Goal: Transaction & Acquisition: Book appointment/travel/reservation

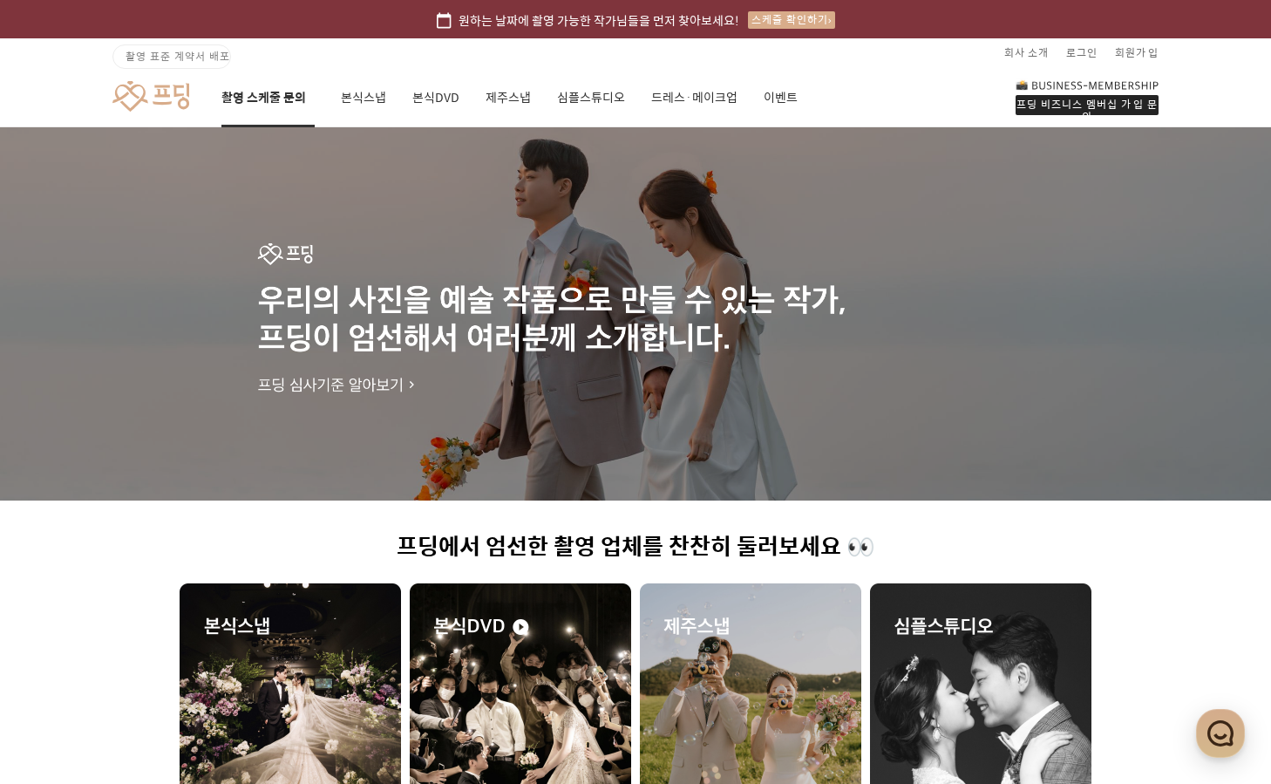
click at [291, 100] on link "촬영 스케줄 문의" at bounding box center [267, 97] width 93 height 59
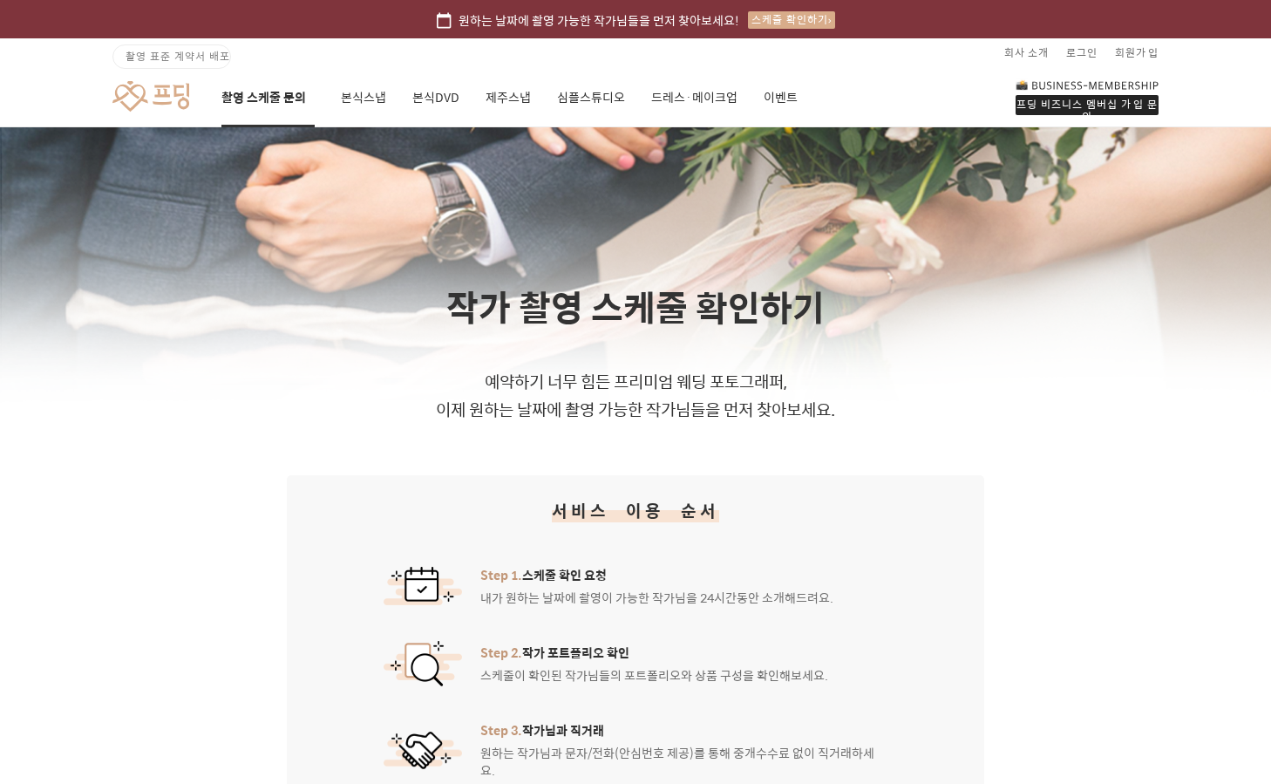
scroll to position [158, 0]
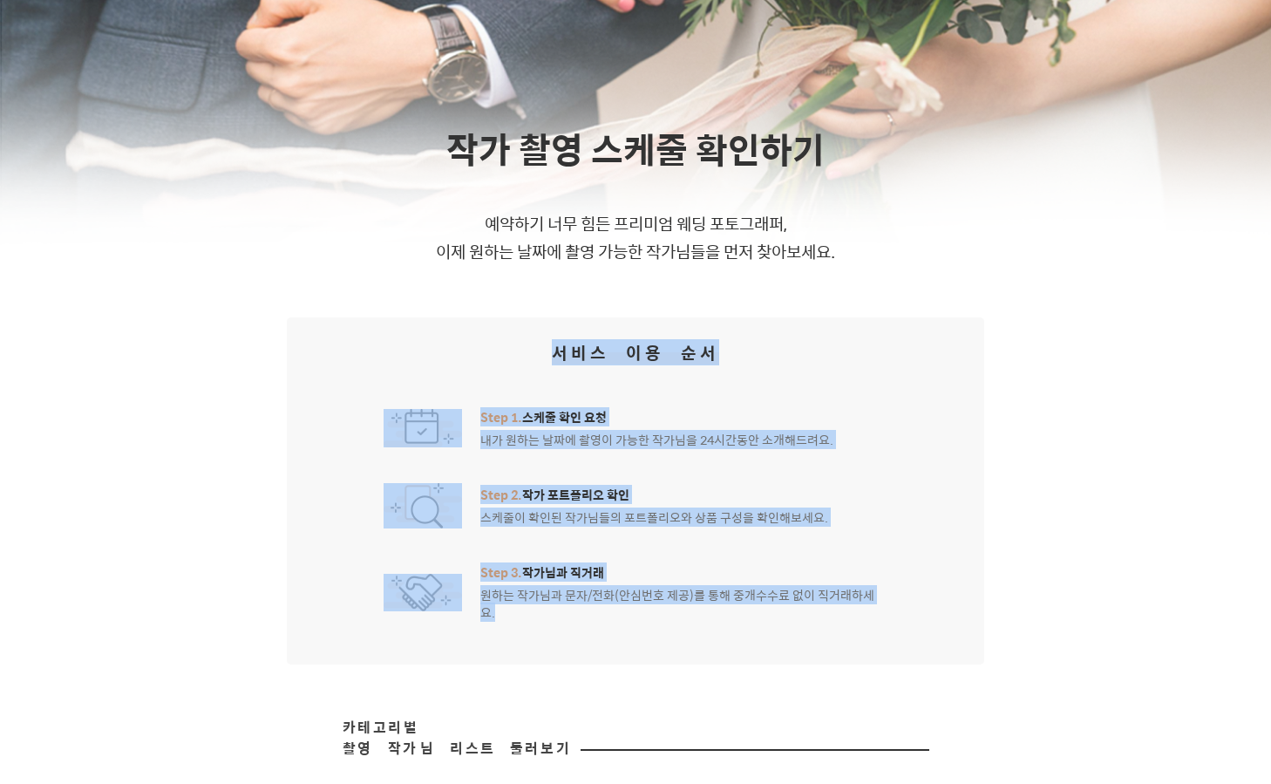
drag, startPoint x: 532, startPoint y: 347, endPoint x: 736, endPoint y: 638, distance: 355.5
click at [736, 638] on div "서비스 이용 순서 Step 1. 스케줄 확인 요청 내가 원하는 날짜에 촬영이 가능한 작가님을 24시간동안 소개해드려요. Step 2. 작가 포…" at bounding box center [635, 490] width 697 height 347
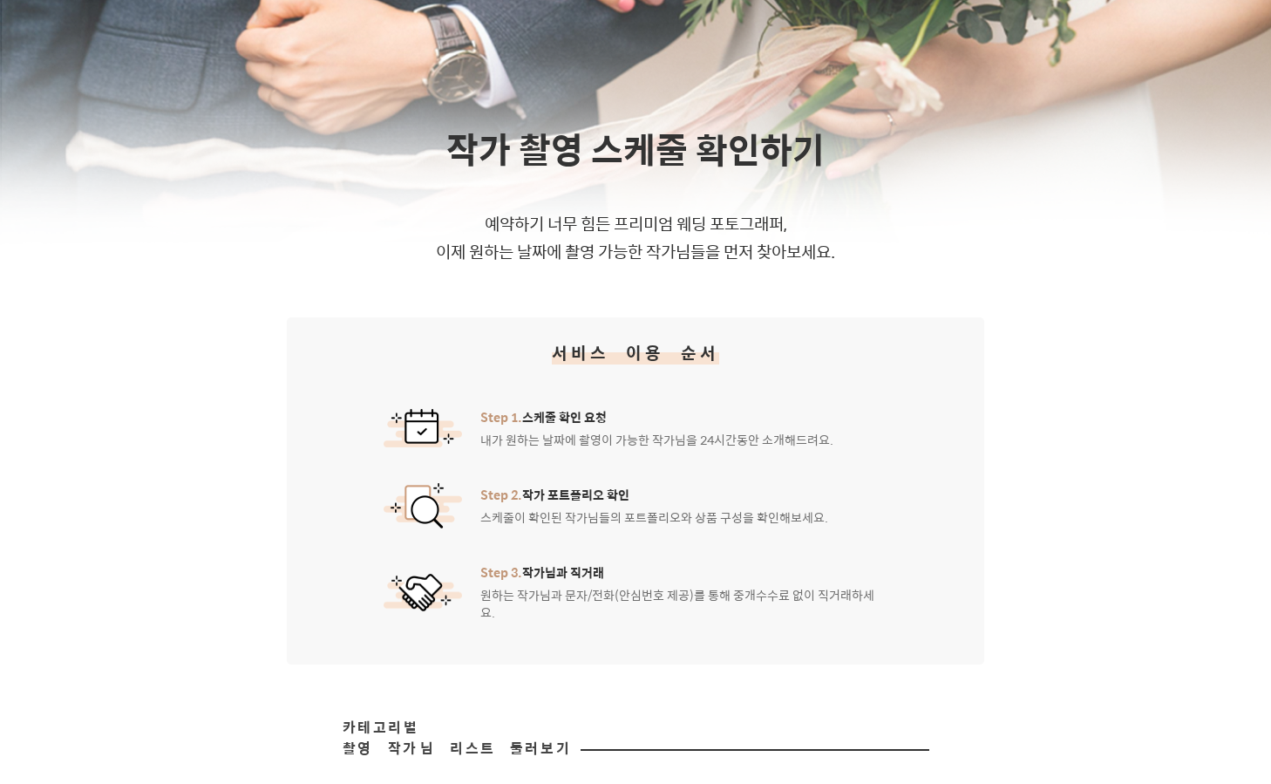
scroll to position [495, 0]
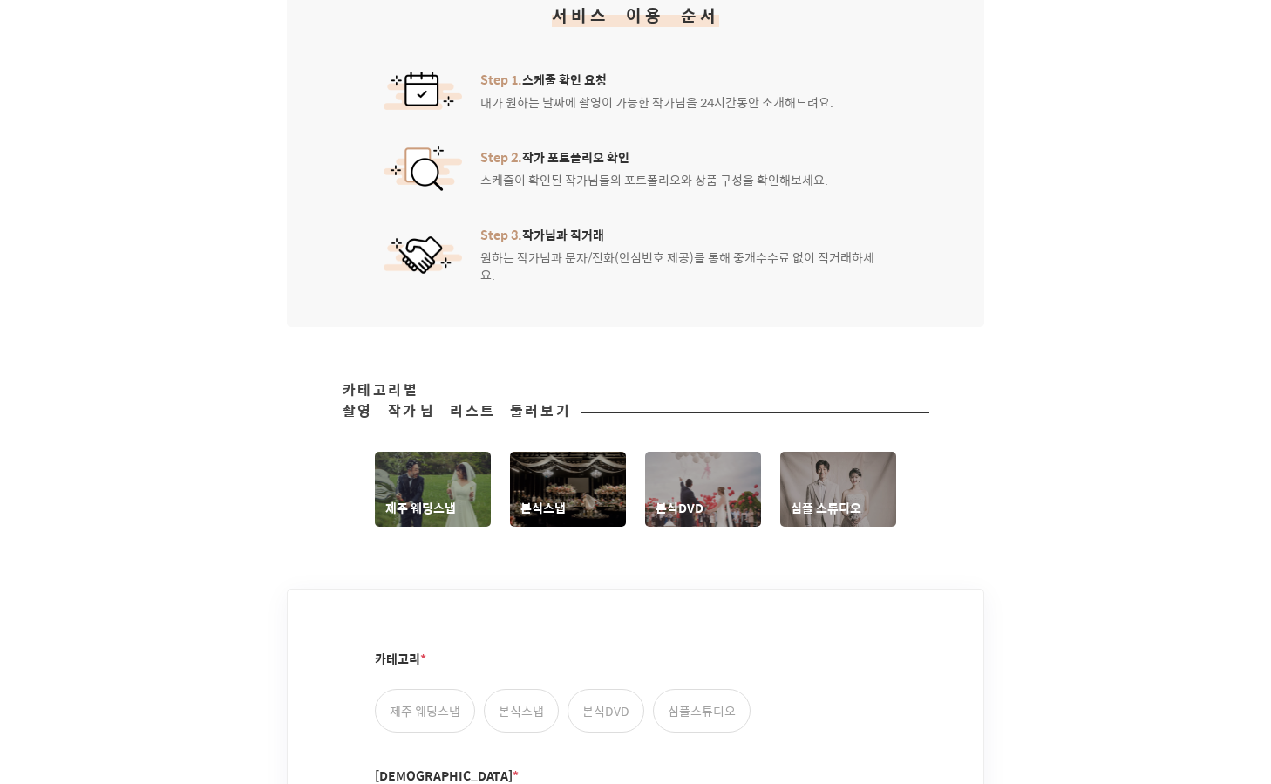
click at [461, 465] on link "제주 웨딩스냅" at bounding box center [433, 489] width 116 height 75
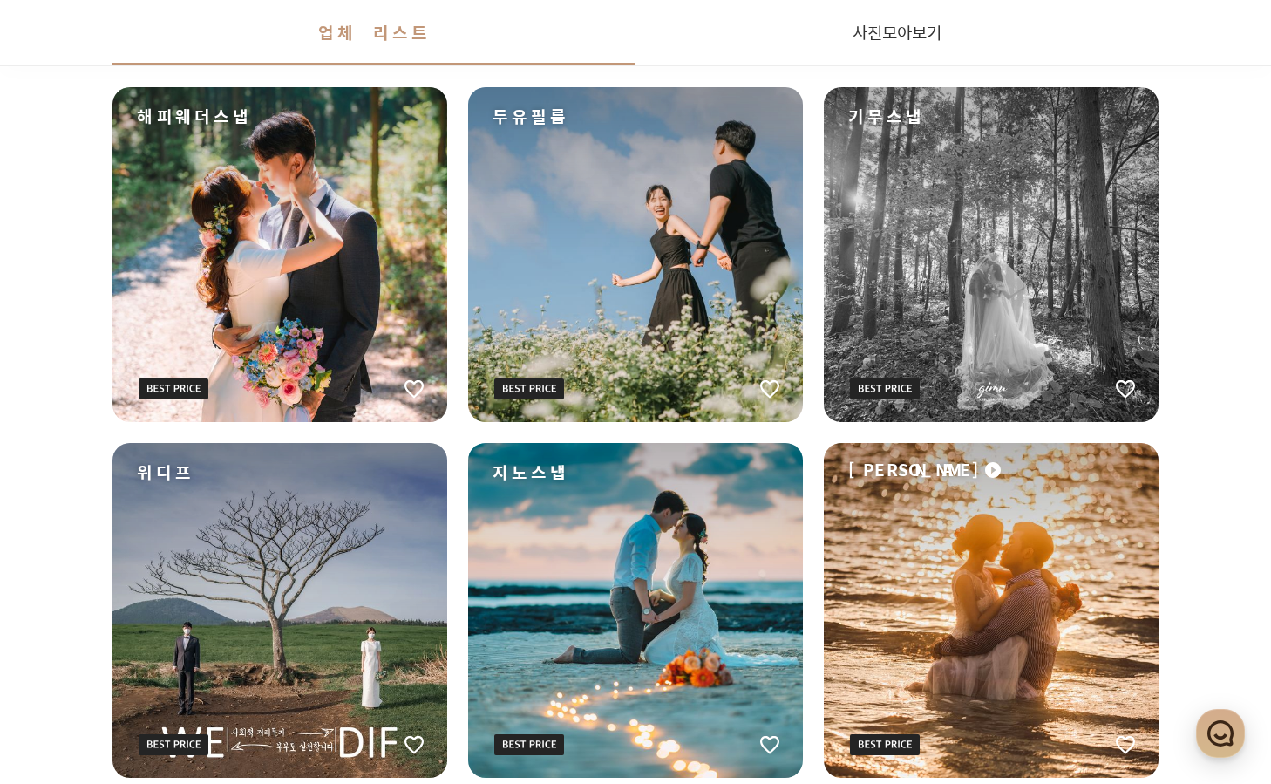
scroll to position [1073, 0]
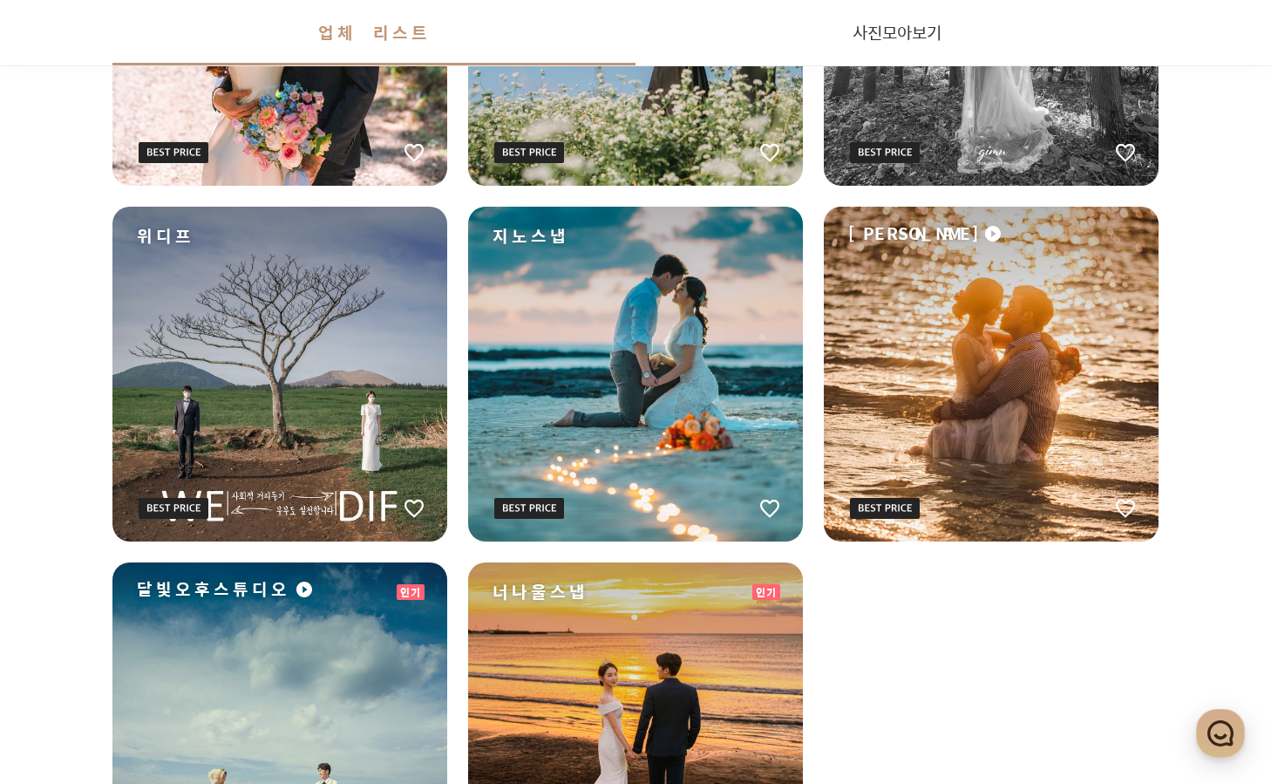
click at [997, 425] on div "[PERSON_NAME]" at bounding box center [991, 374] width 335 height 335
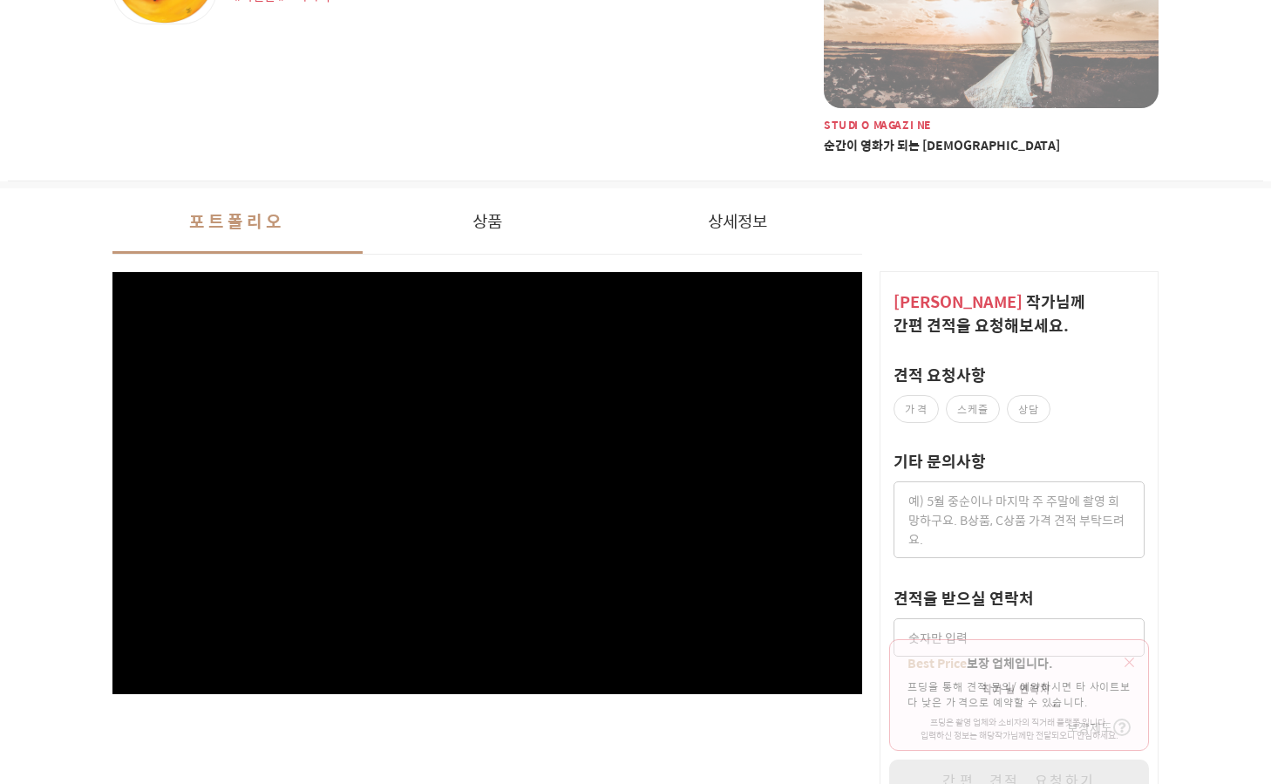
scroll to position [483, 0]
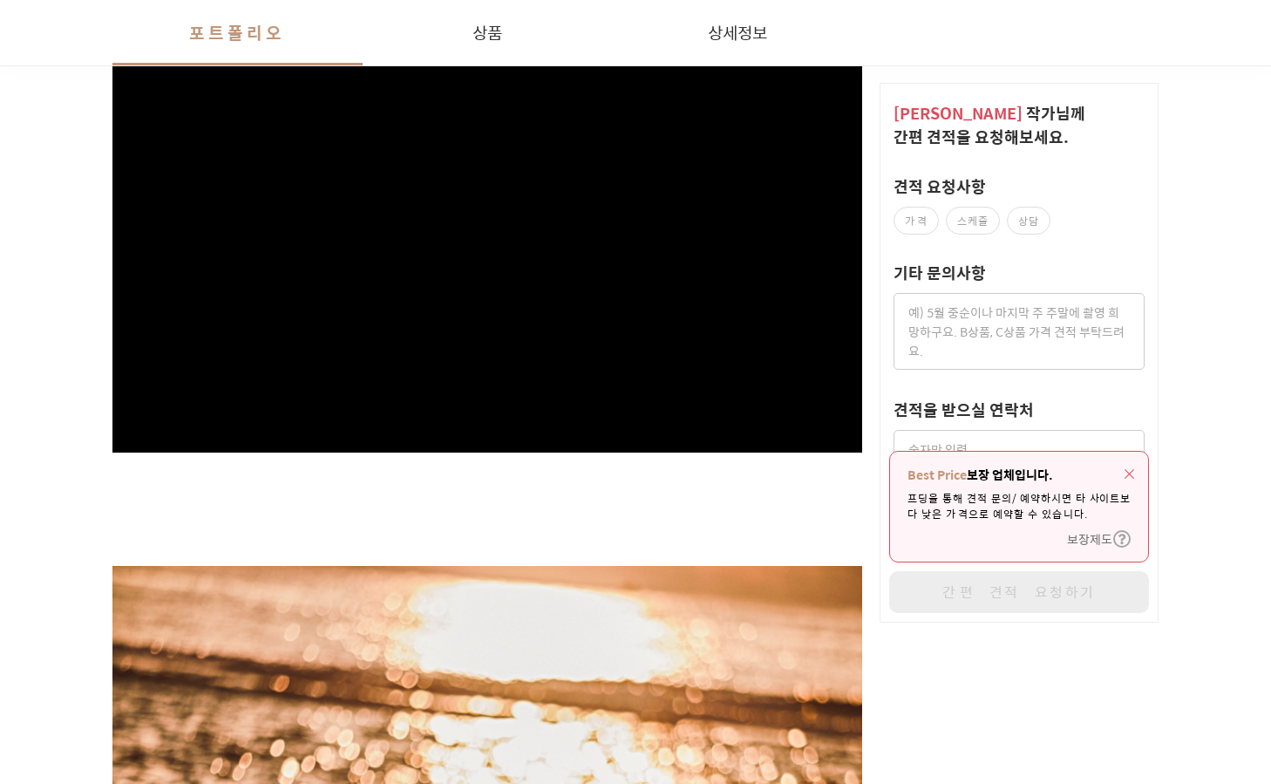
click at [1110, 529] on span "보장제도" at bounding box center [1089, 538] width 45 height 19
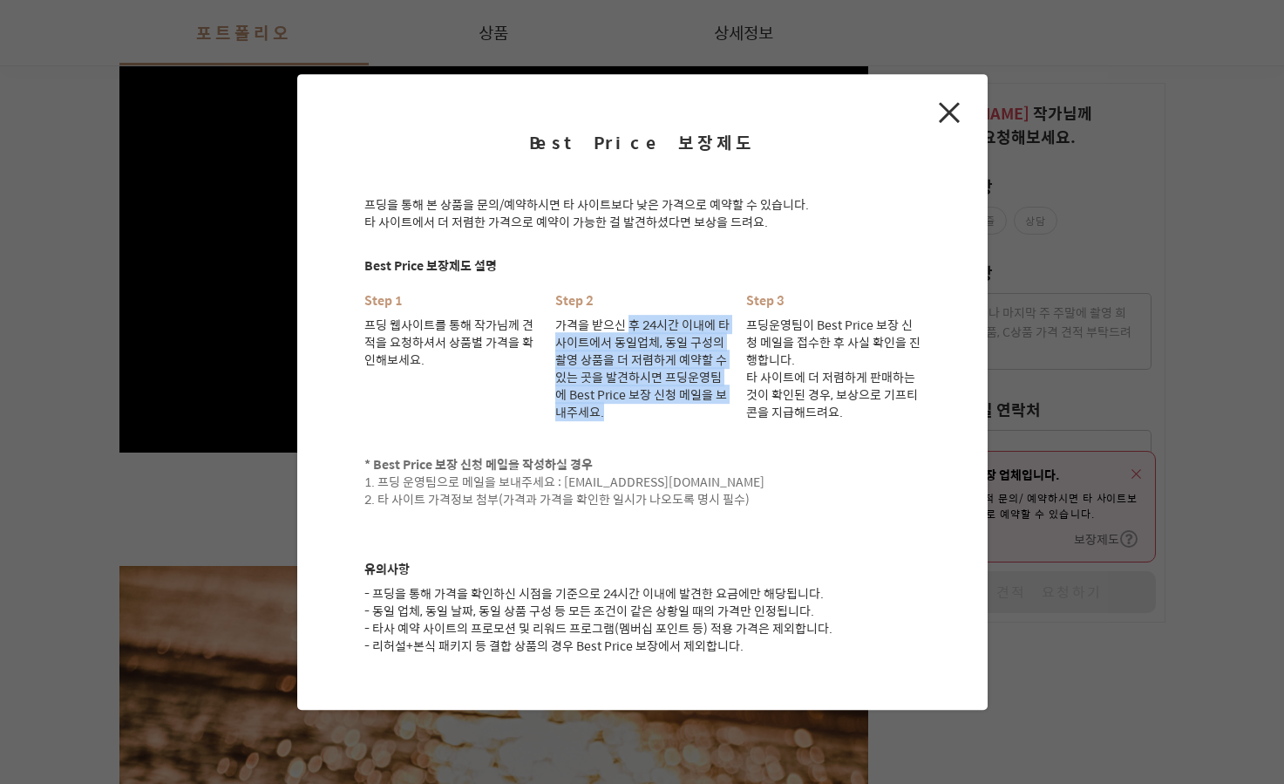
drag, startPoint x: 629, startPoint y: 329, endPoint x: 636, endPoint y: 414, distance: 84.8
click at [636, 414] on li "Step 2 가격을 받으신 후 24시간 이내에 타 사이트에서 동일업체, 동일 구성의 촬영 상품을 더 저렴하게 예약할 수 있는 곳을 발견하시면 …" at bounding box center [642, 356] width 174 height 129
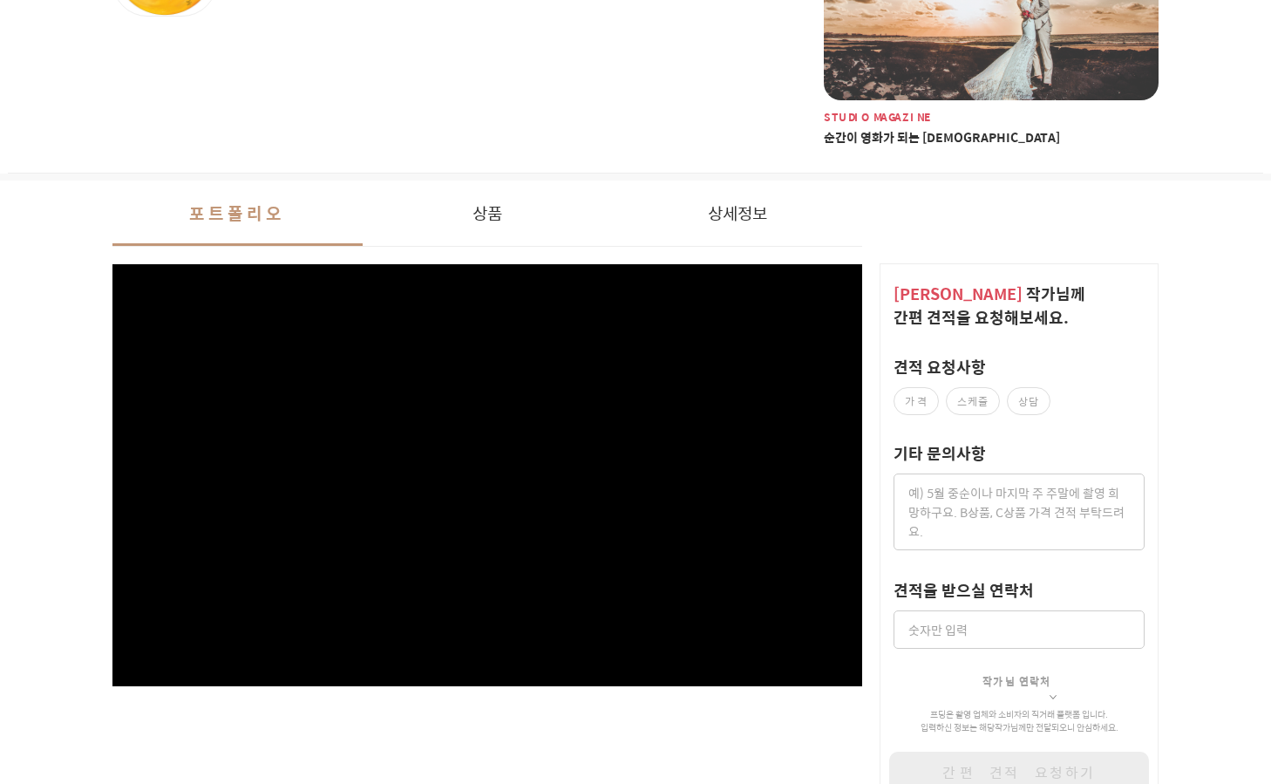
scroll to position [0, 0]
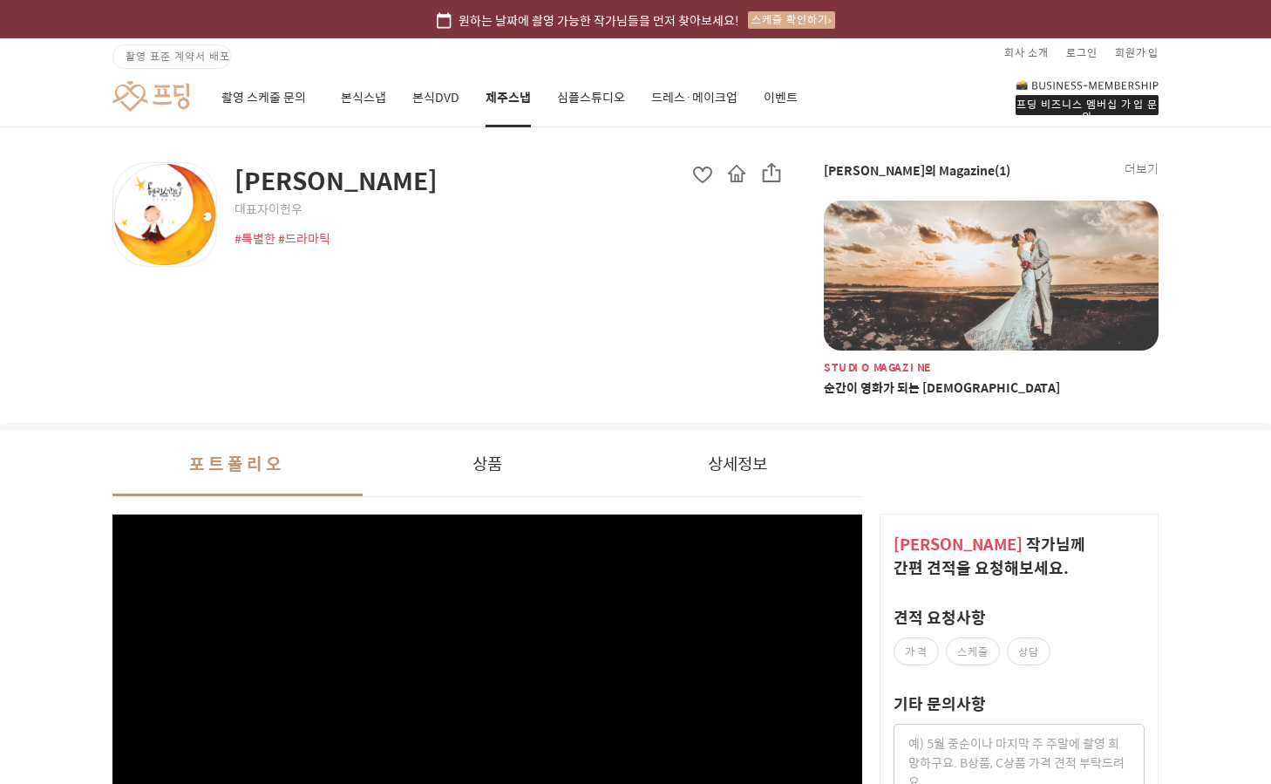
click at [666, 336] on div "[PERSON_NAME]가든 대표자 [PERSON_NAME] #특별한 #드라마틱 [PERSON_NAME]의 Magazine(1) 더보기 STU…" at bounding box center [635, 275] width 1255 height 296
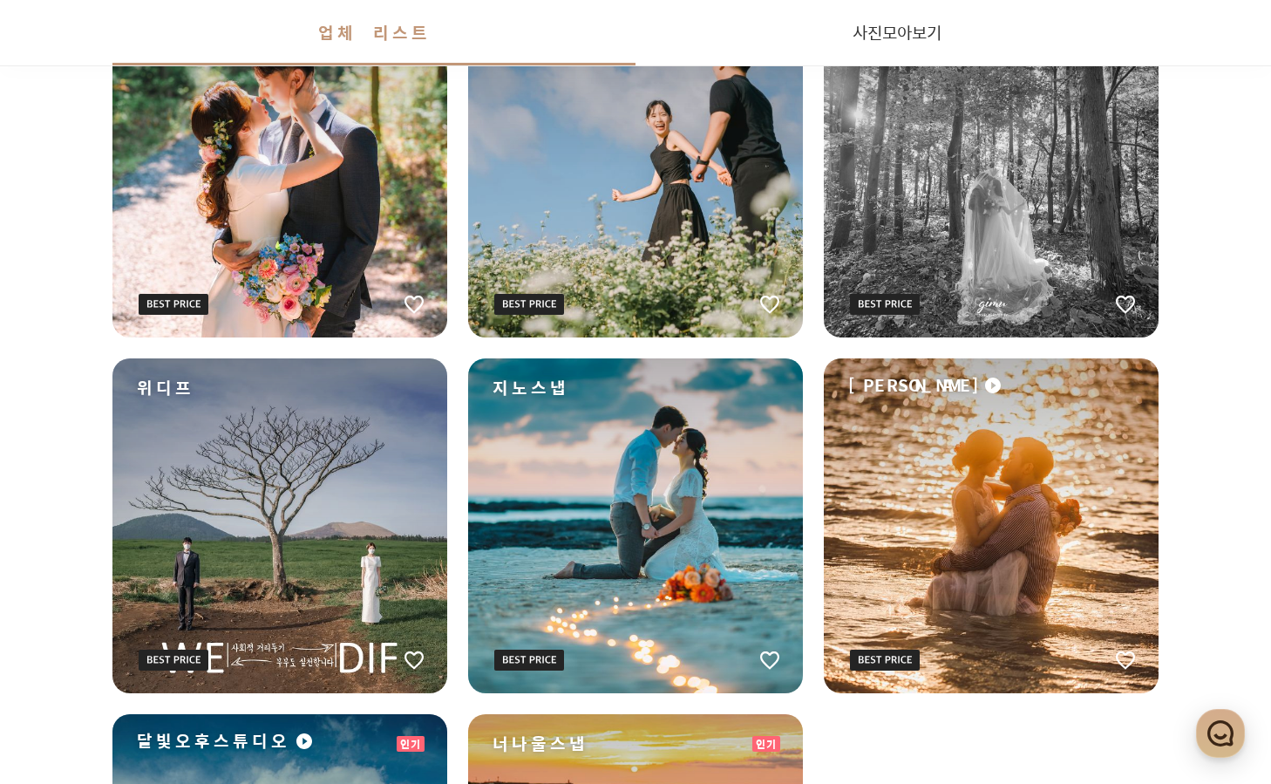
scroll to position [1019, 0]
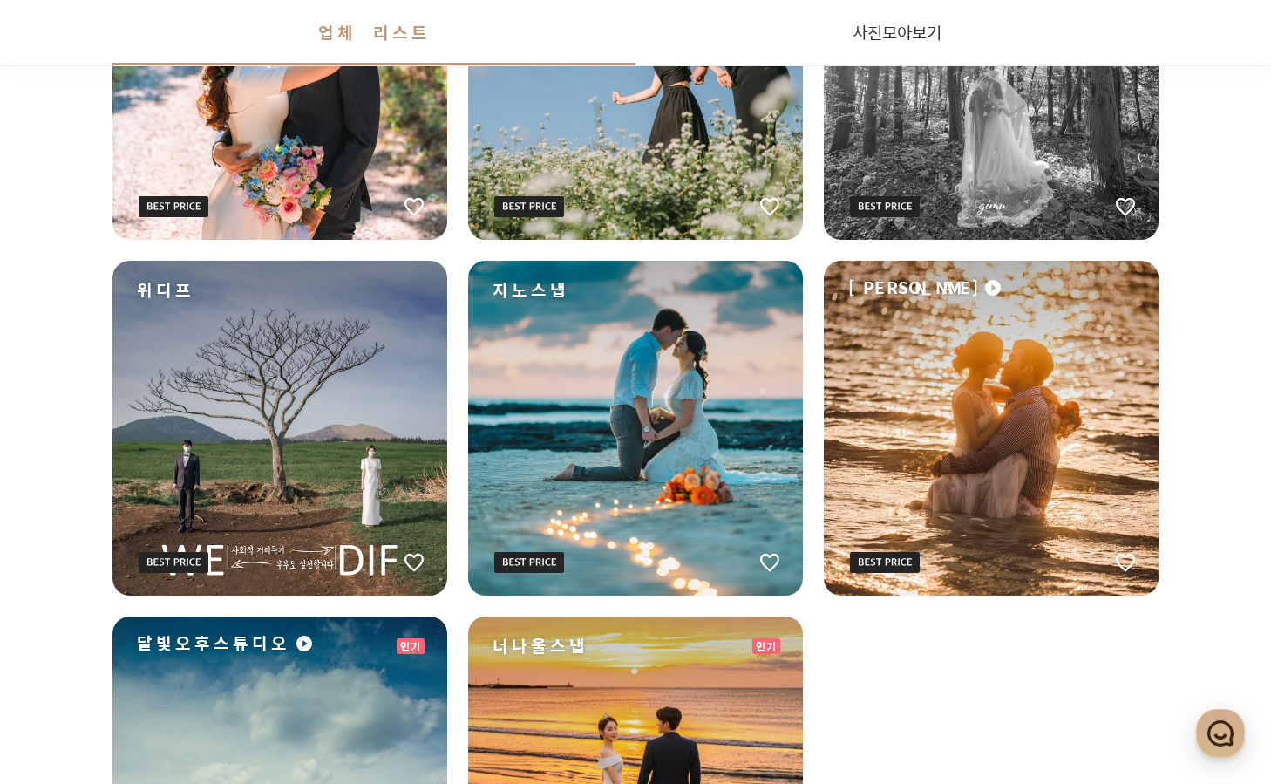
click at [275, 394] on div "위디프" at bounding box center [279, 428] width 335 height 335
